Goal: Navigation & Orientation: Find specific page/section

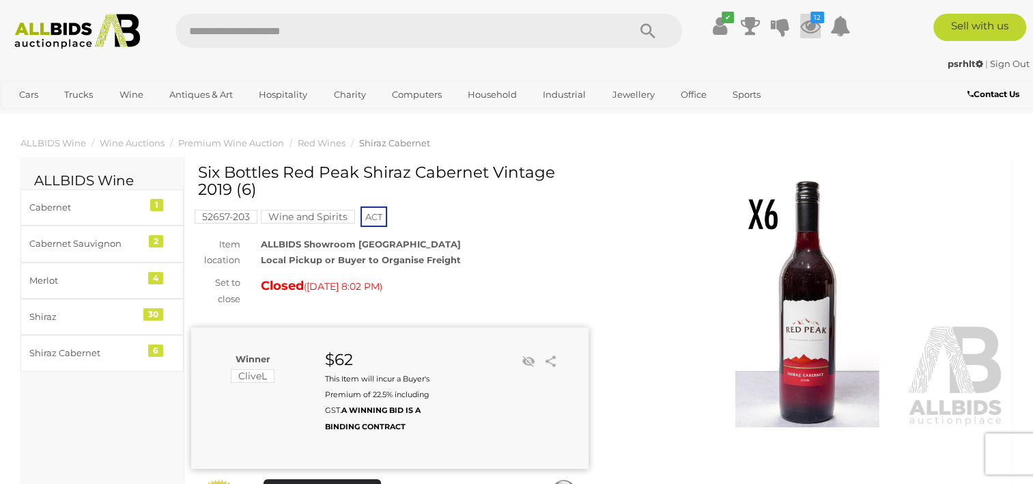
click at [811, 25] on icon at bounding box center [810, 26] width 20 height 25
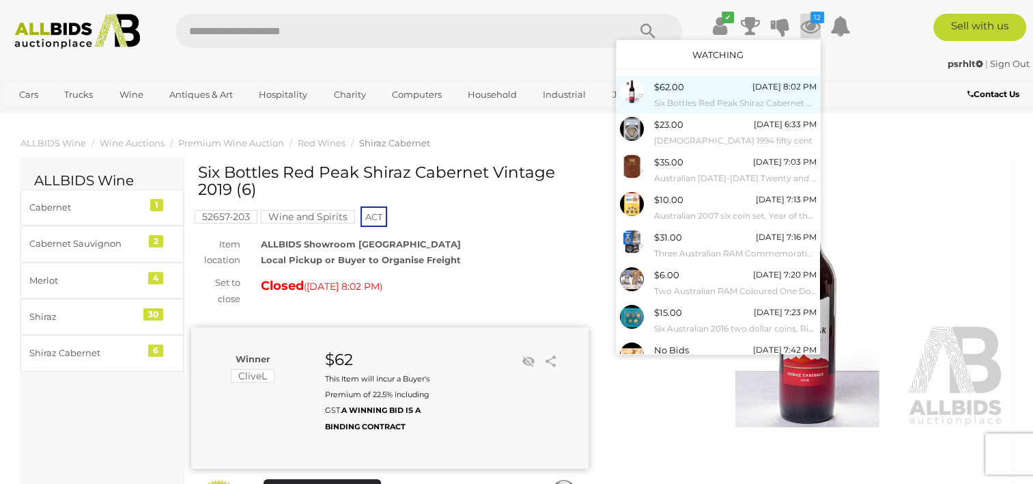
click at [716, 98] on small "Six Bottles Red Peak Shiraz Cabernet Vintage 2019 (6)" at bounding box center [735, 103] width 163 height 15
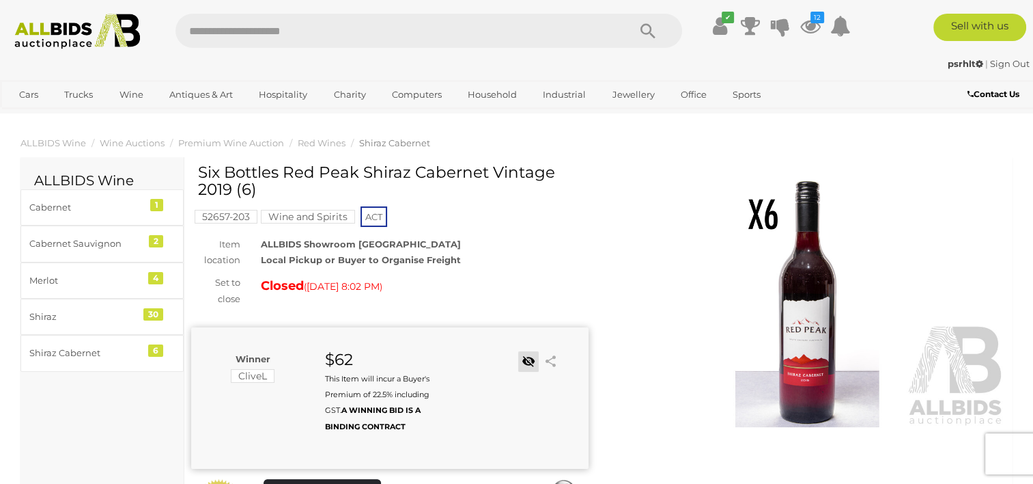
click at [527, 358] on link at bounding box center [528, 361] width 20 height 20
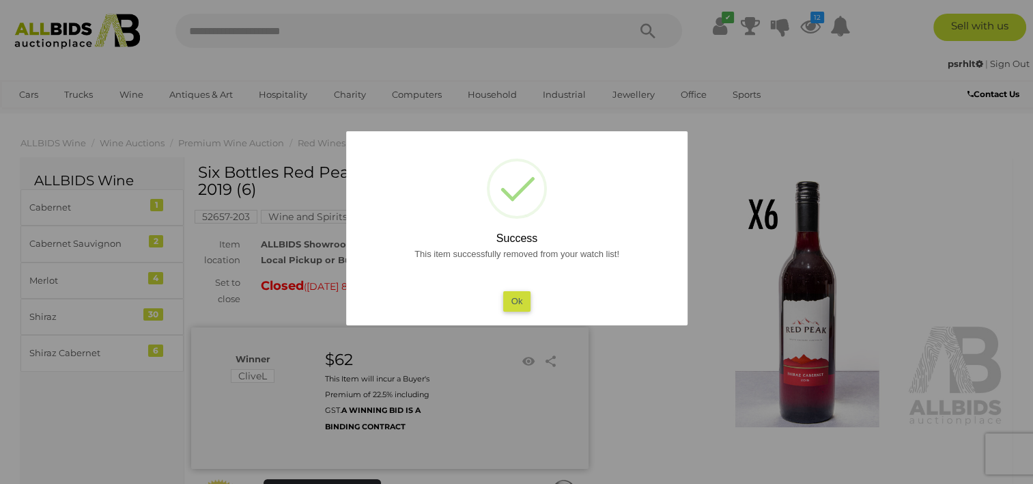
click at [518, 300] on button "Ok" at bounding box center [517, 301] width 28 height 20
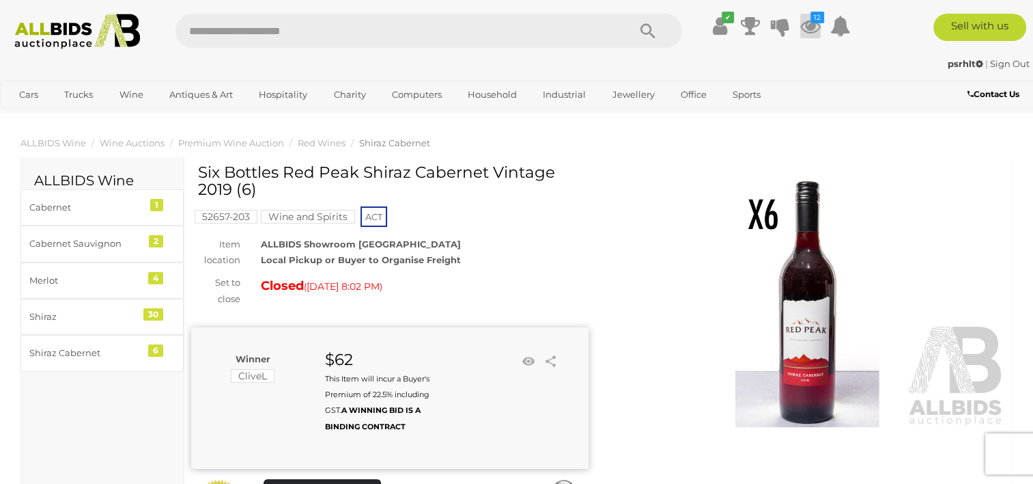
click at [811, 29] on icon at bounding box center [810, 26] width 20 height 25
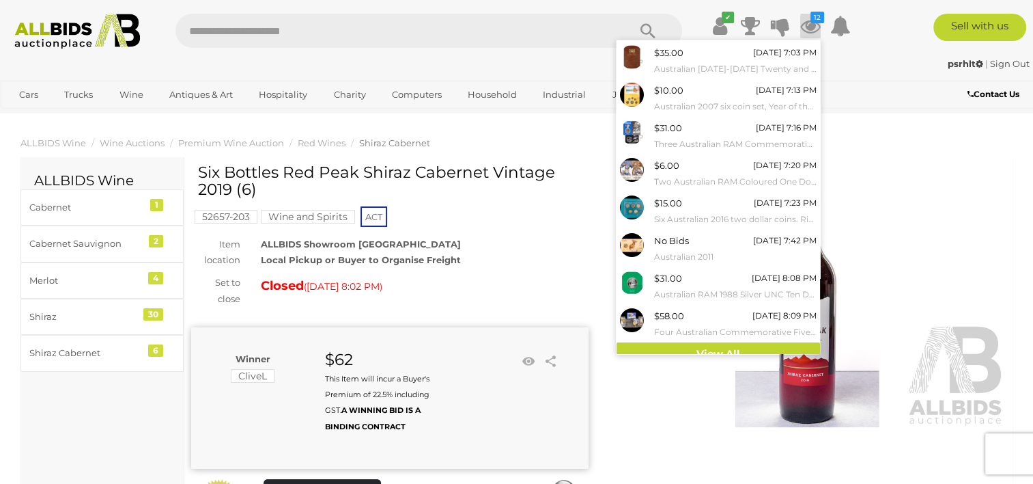
scroll to position [121, 0]
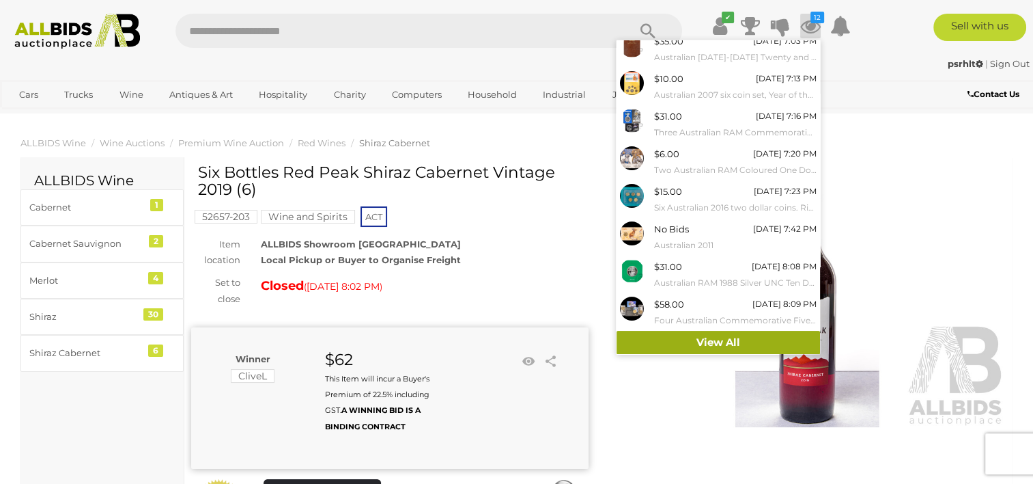
click at [718, 340] on link "View All" at bounding box center [719, 343] width 204 height 24
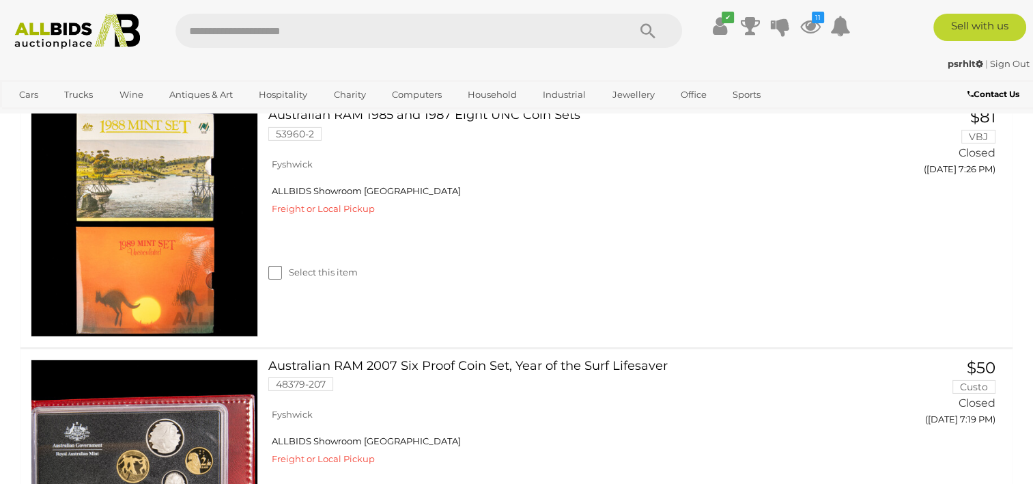
scroll to position [4781, 0]
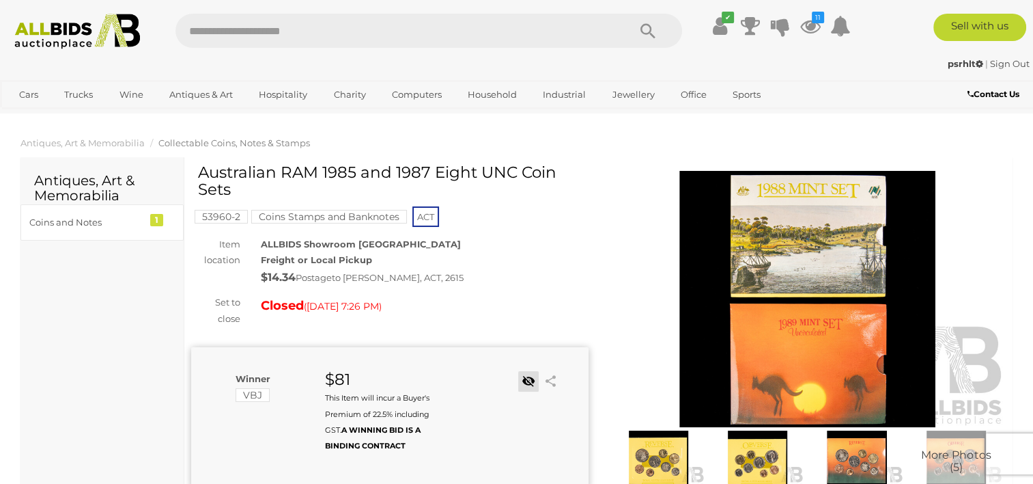
click at [522, 378] on link at bounding box center [528, 381] width 20 height 20
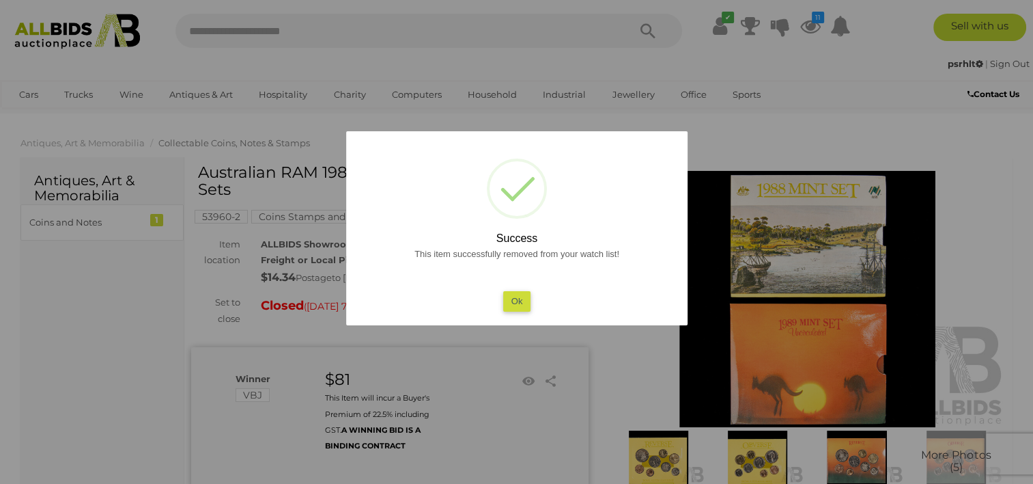
click at [515, 306] on button "Ok" at bounding box center [517, 301] width 28 height 20
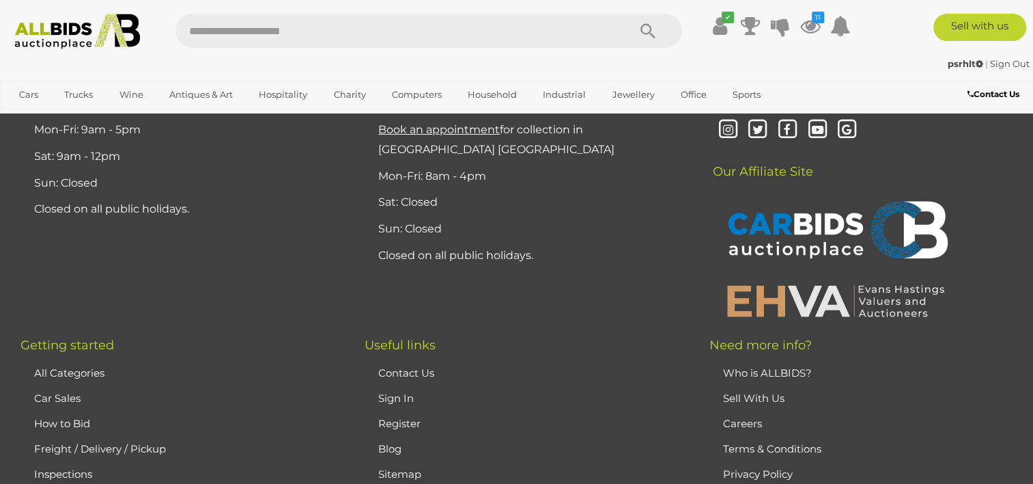
scroll to position [4781, 0]
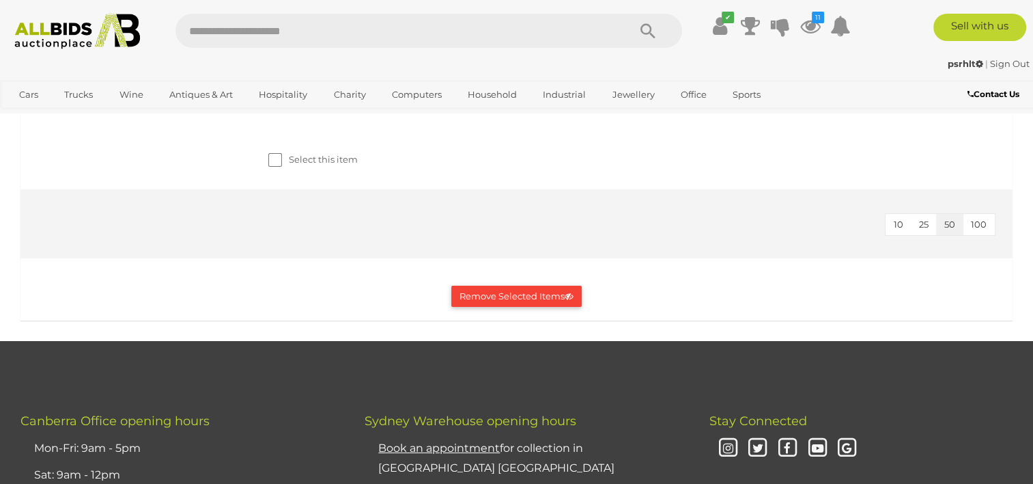
click at [430, 38] on link "Australian RAM 1984 One Dollar Proof and UNC Coins, First Year Issue 52074-245" at bounding box center [558, 17] width 559 height 42
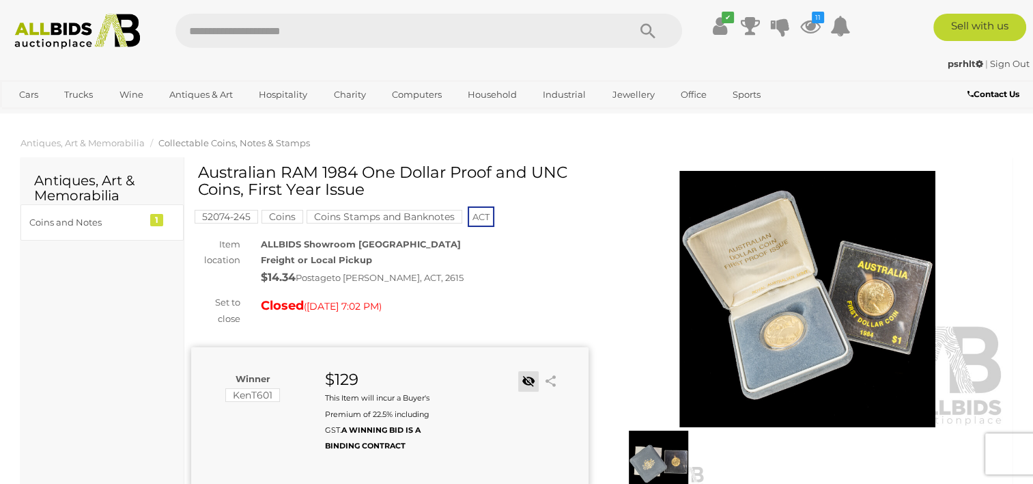
click at [527, 374] on link at bounding box center [528, 381] width 20 height 20
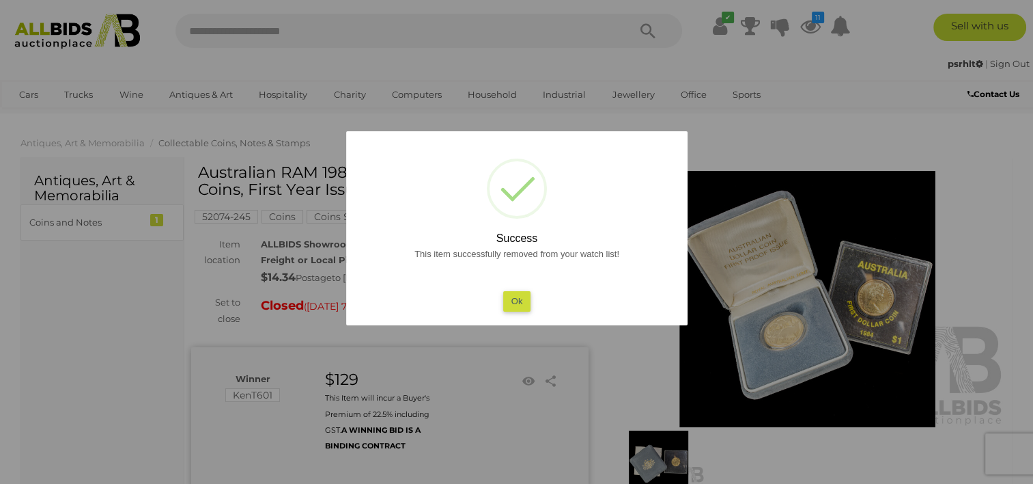
click at [507, 303] on button "Ok" at bounding box center [517, 301] width 28 height 20
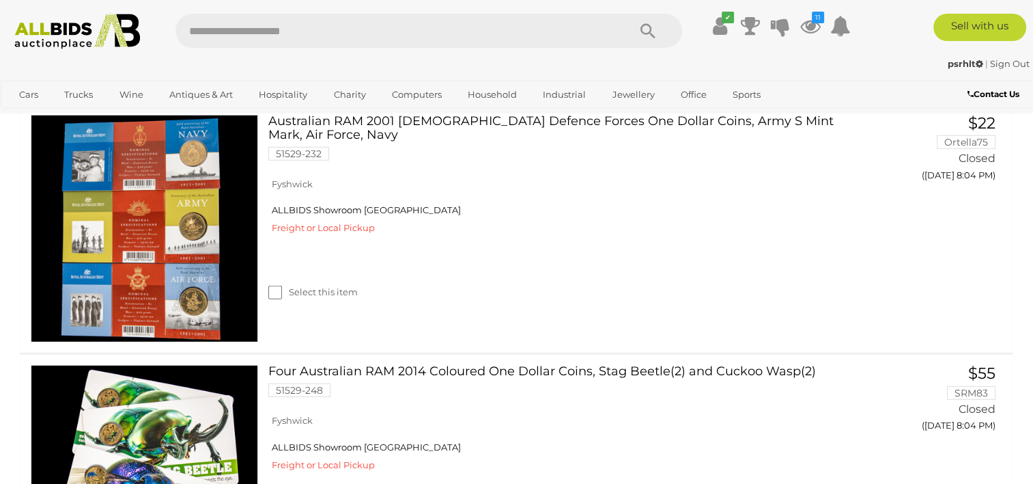
scroll to position [4143, 0]
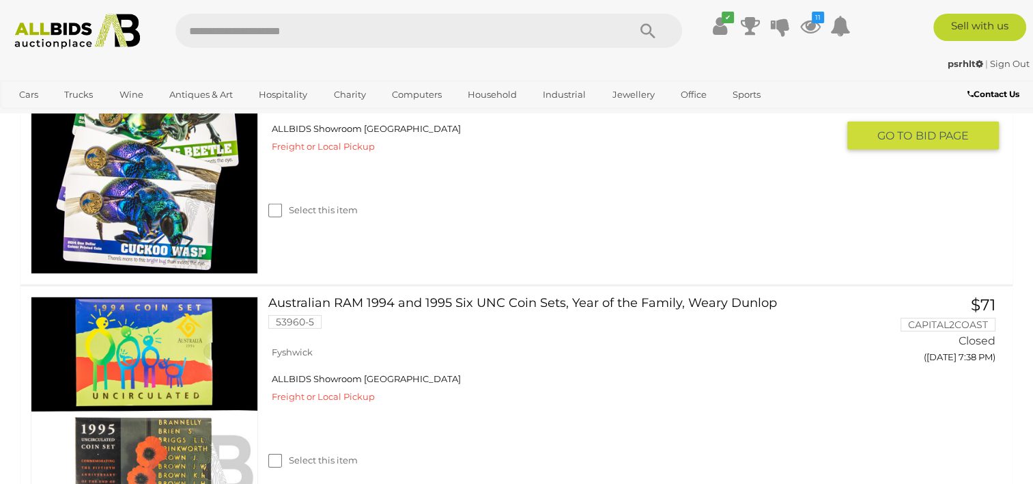
click at [418, 89] on link "Four Australian RAM 2014 Coloured One Dollar Coins, Stag Beetle(2) and Cuckoo W…" at bounding box center [558, 67] width 559 height 42
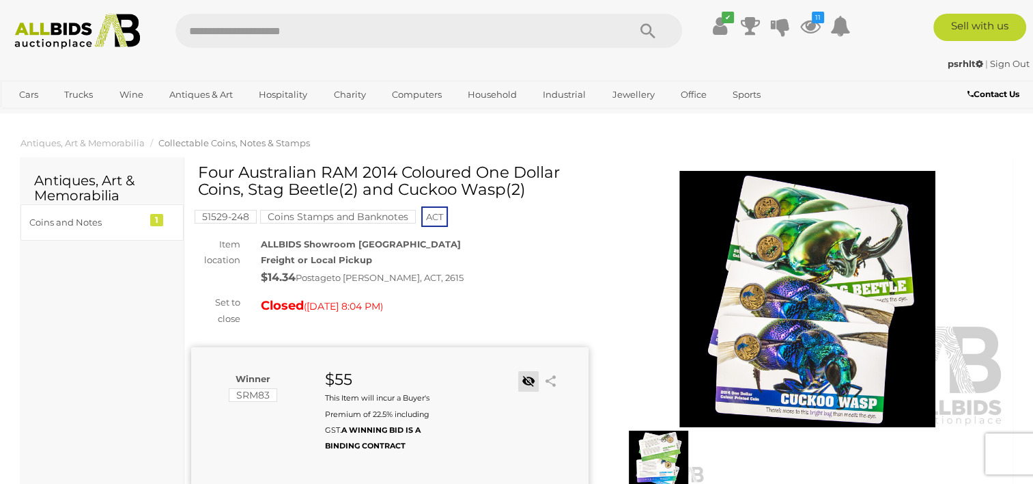
click at [527, 377] on link at bounding box center [528, 381] width 20 height 20
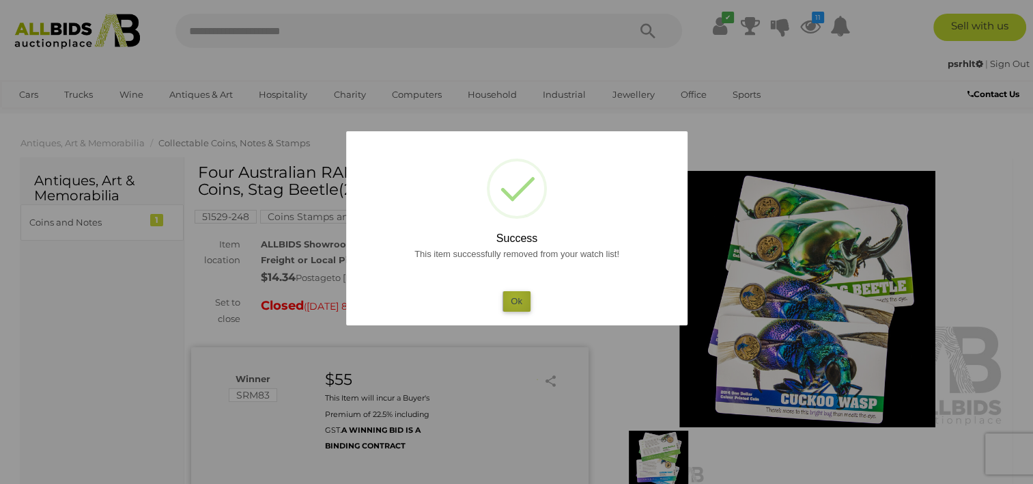
click at [514, 297] on button "Ok" at bounding box center [517, 301] width 28 height 20
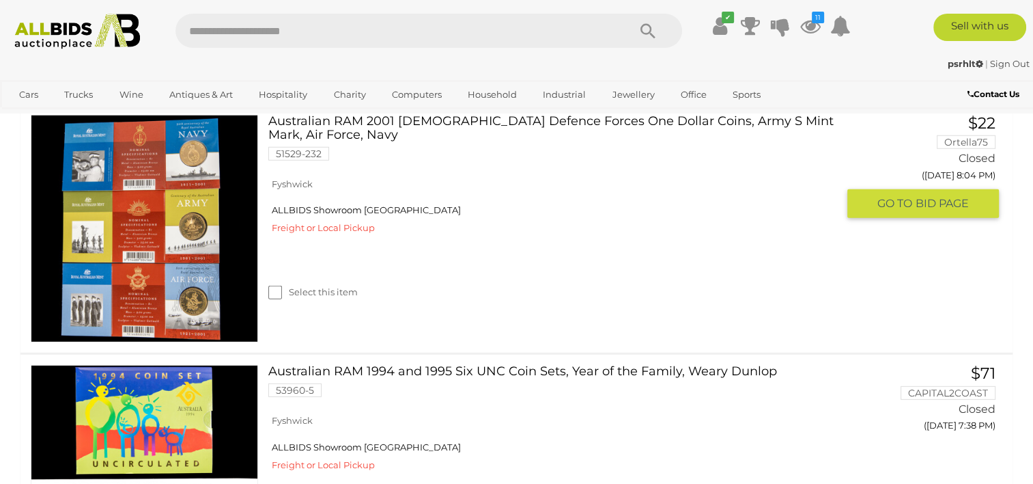
scroll to position [4143, 0]
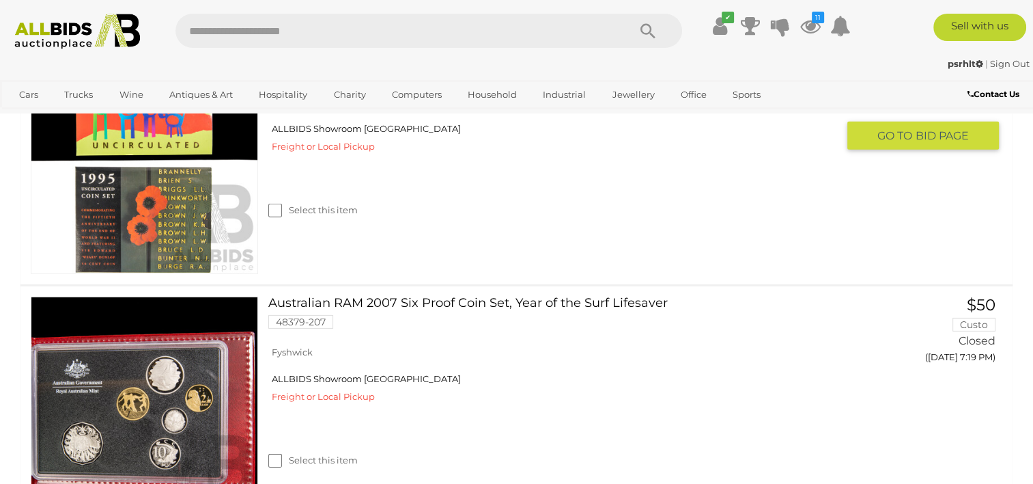
click at [432, 89] on link "Australian RAM 1994 and 1995 Six UNC Coin Sets, Year of the Family, Weary Dunlo…" at bounding box center [558, 67] width 559 height 42
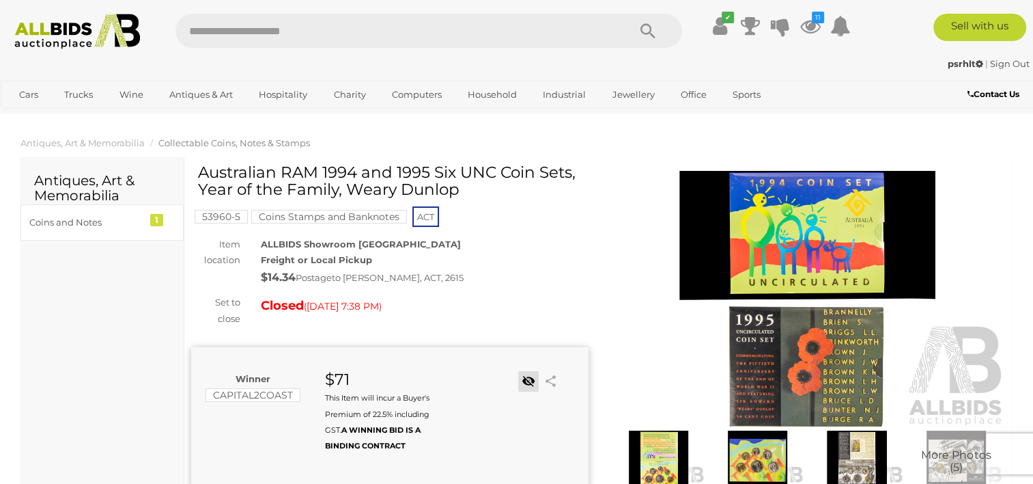
click at [524, 380] on link at bounding box center [528, 381] width 20 height 20
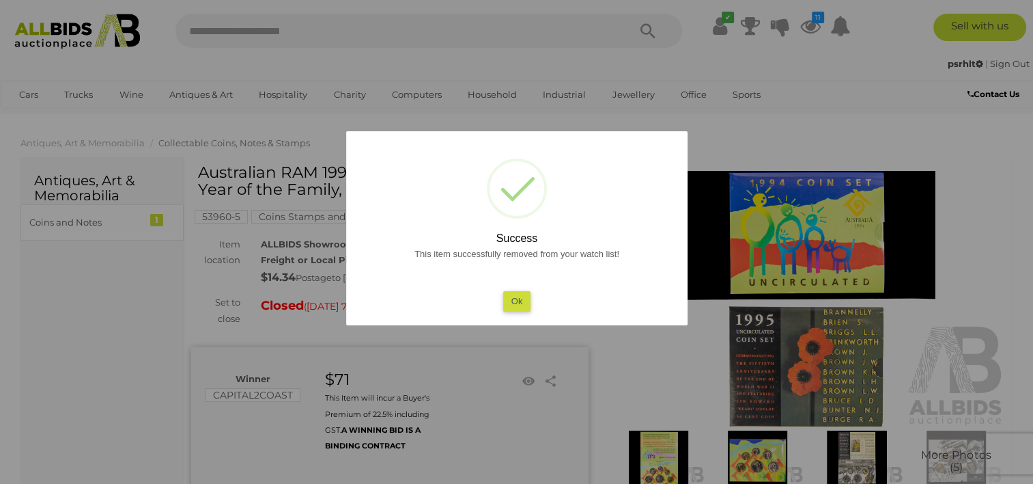
click at [507, 290] on div "This item successfully removed from your watch list! Ok" at bounding box center [517, 279] width 314 height 66
click at [518, 304] on button "Ok" at bounding box center [517, 301] width 28 height 20
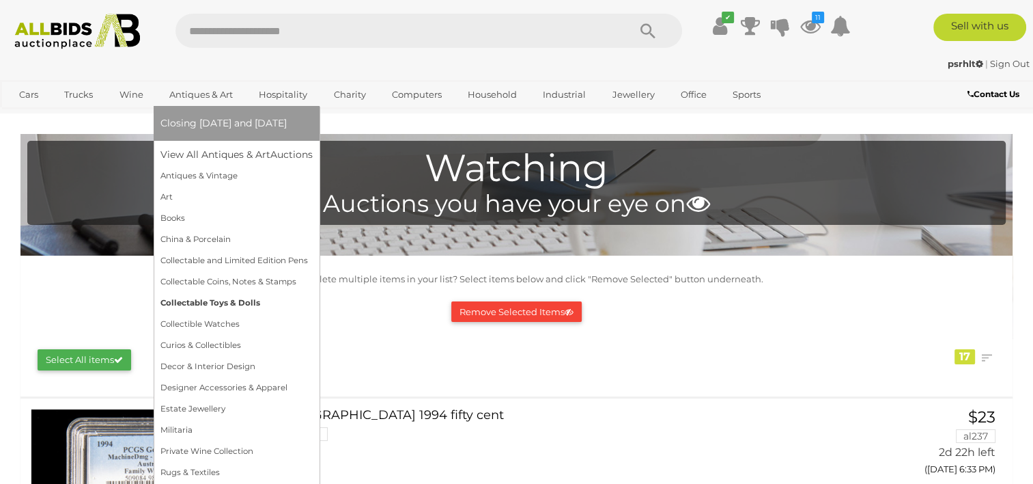
click at [184, 300] on link "Collectable Toys & Dolls" at bounding box center [236, 302] width 152 height 21
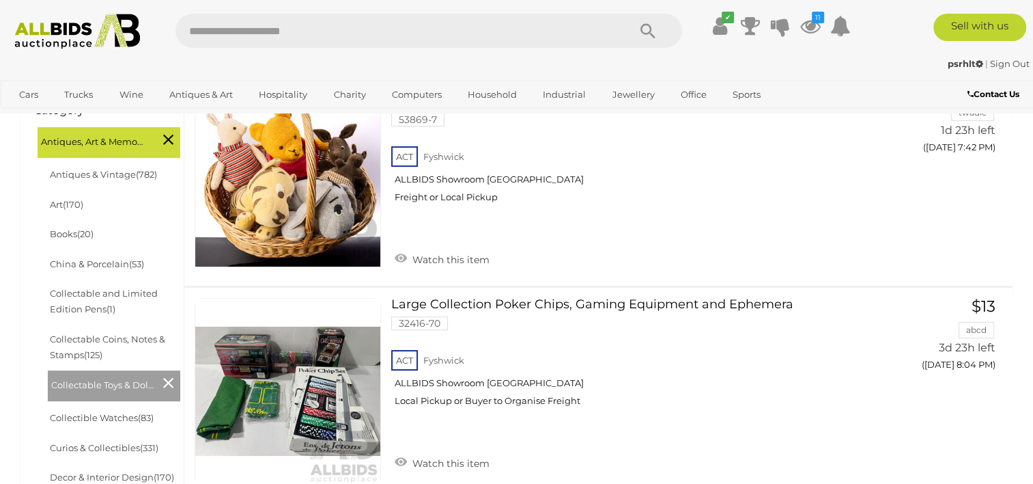
scroll to position [318, 0]
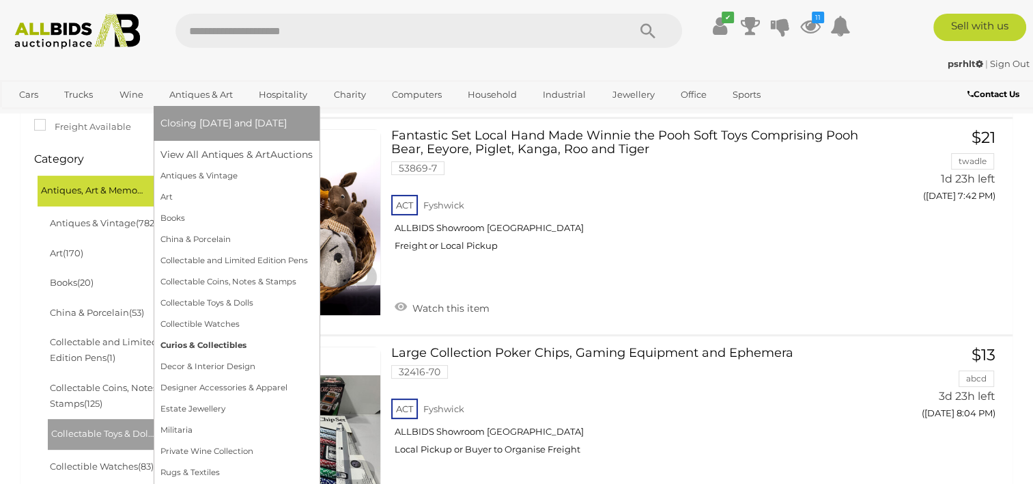
click at [204, 346] on link "Curios & Collectibles" at bounding box center [236, 345] width 152 height 21
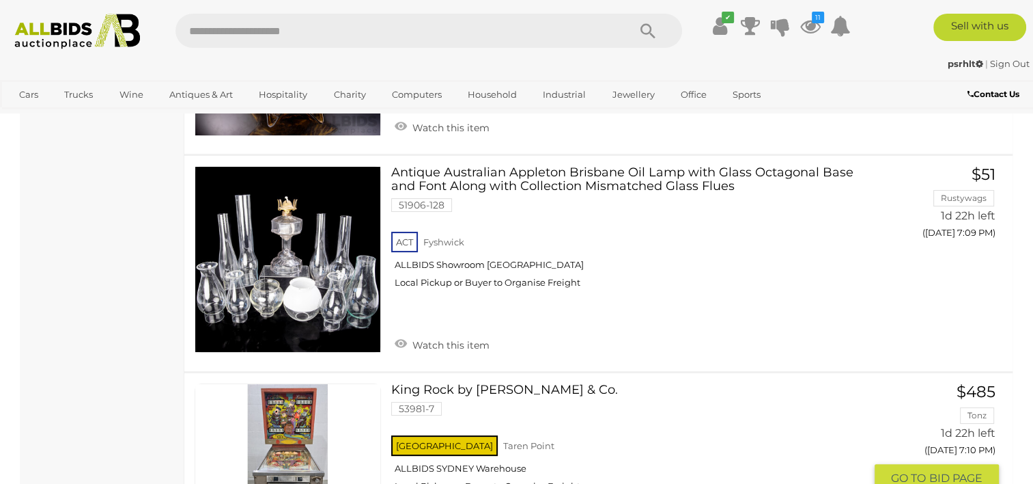
scroll to position [10836, 0]
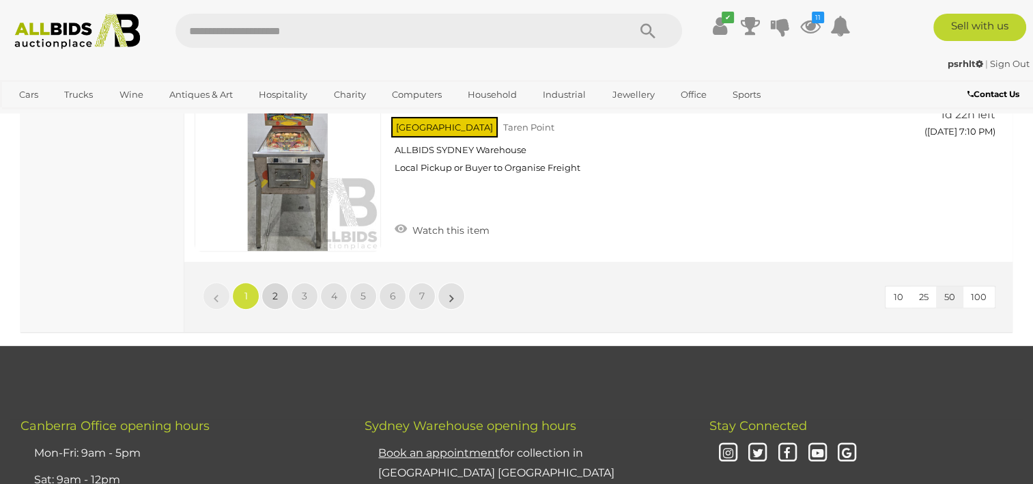
click at [275, 290] on span "2" at bounding box center [274, 296] width 5 height 12
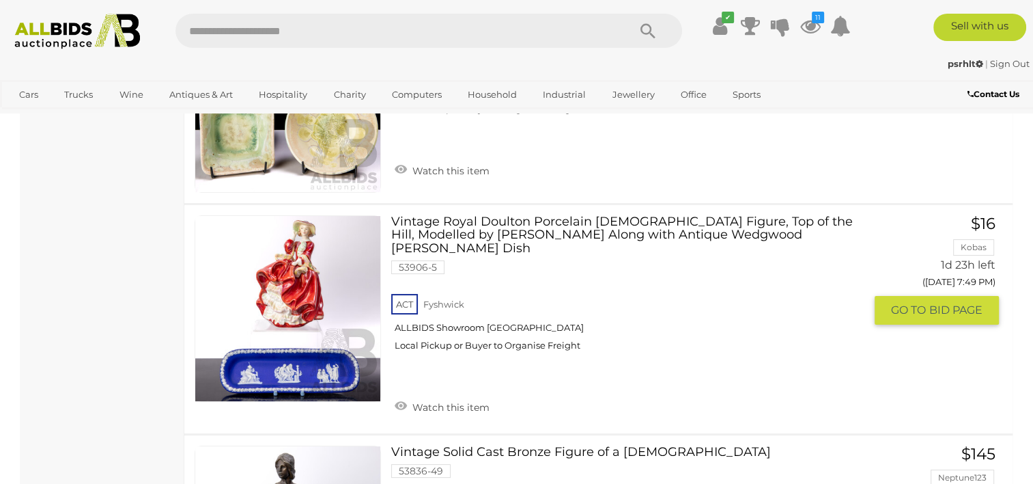
scroll to position [10715, 0]
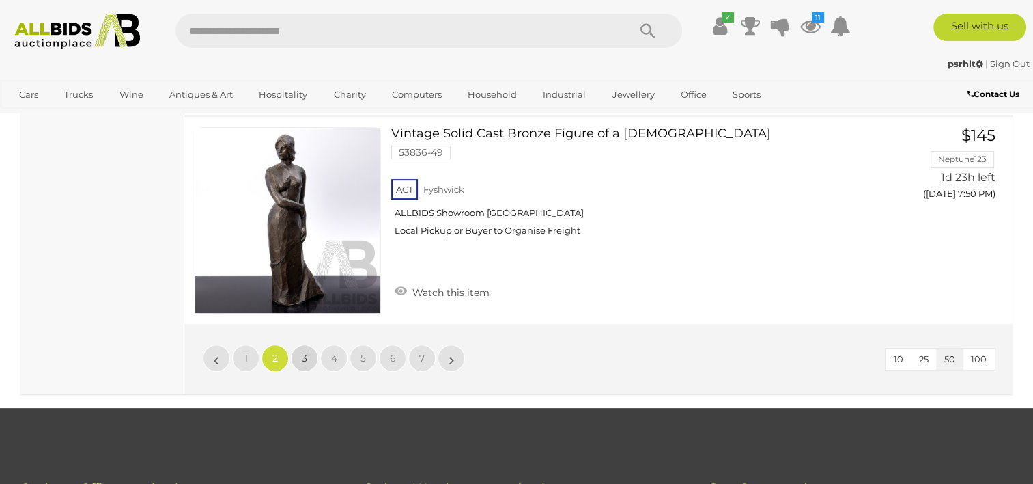
click at [303, 352] on span "3" at bounding box center [304, 358] width 5 height 12
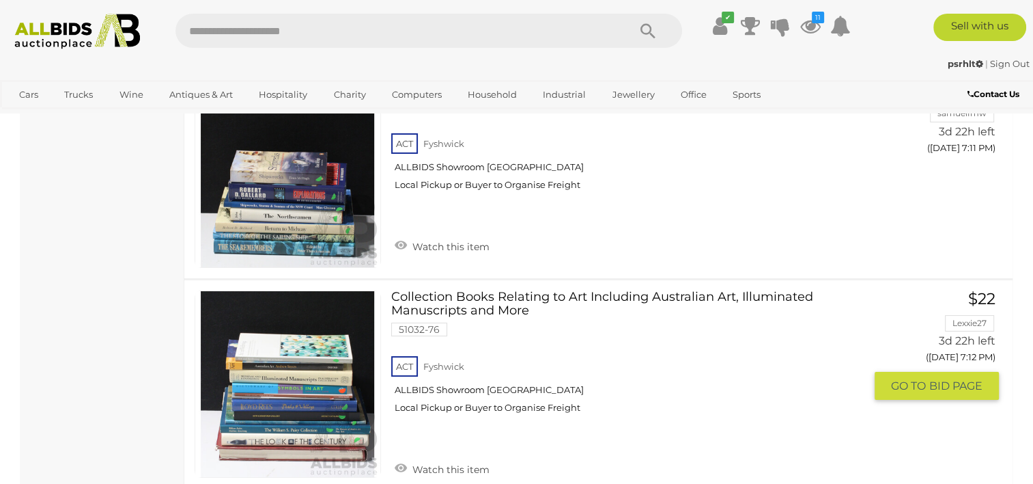
scroll to position [10715, 0]
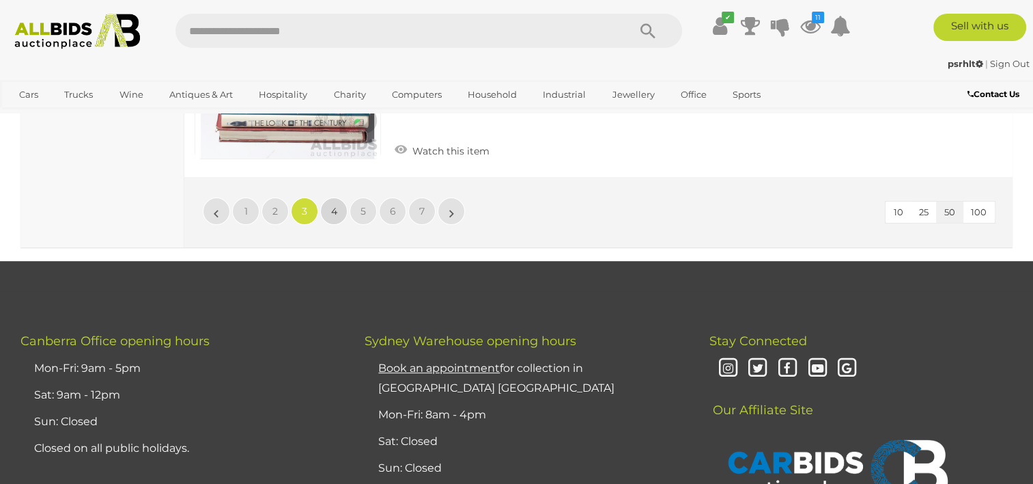
click at [331, 205] on span "4" at bounding box center [334, 211] width 6 height 12
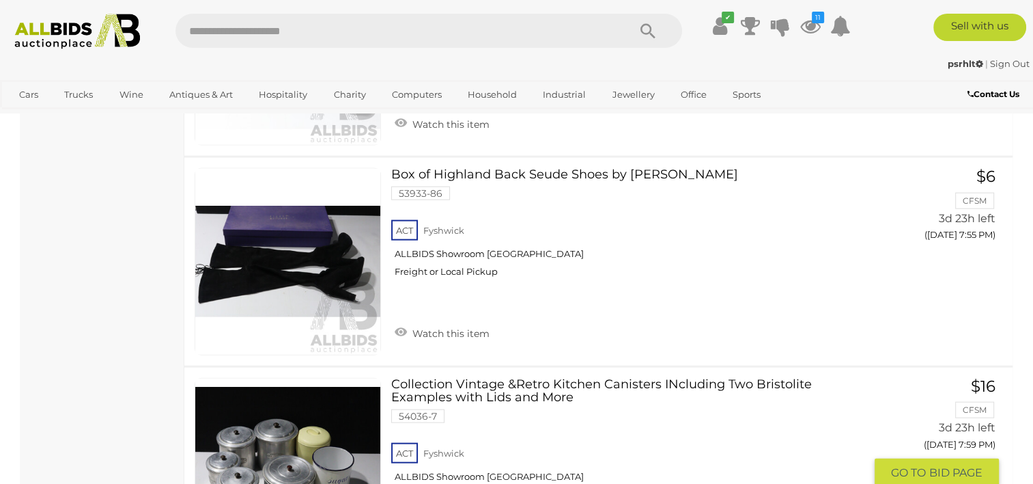
scroll to position [8484, 0]
